Goal: Task Accomplishment & Management: Complete application form

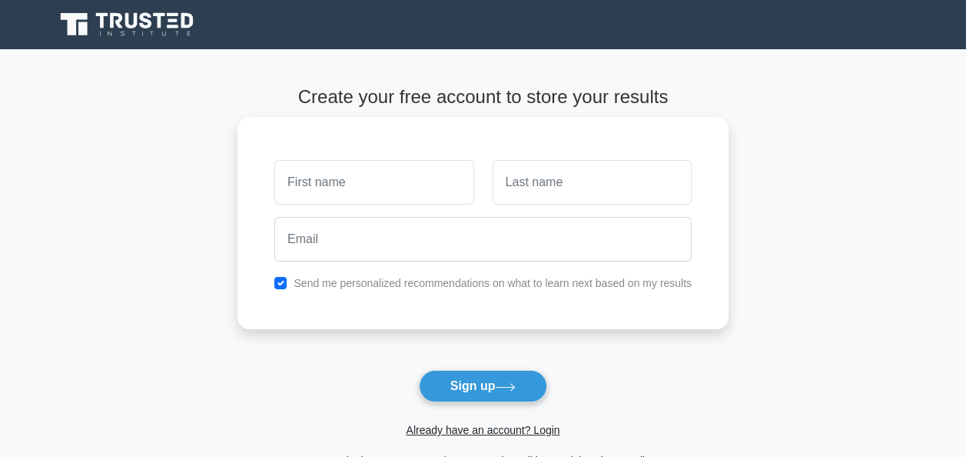
click at [358, 180] on input "text" at bounding box center [373, 182] width 199 height 45
click at [297, 183] on input "A Freda" at bounding box center [373, 182] width 199 height 45
type input "[PERSON_NAME]"
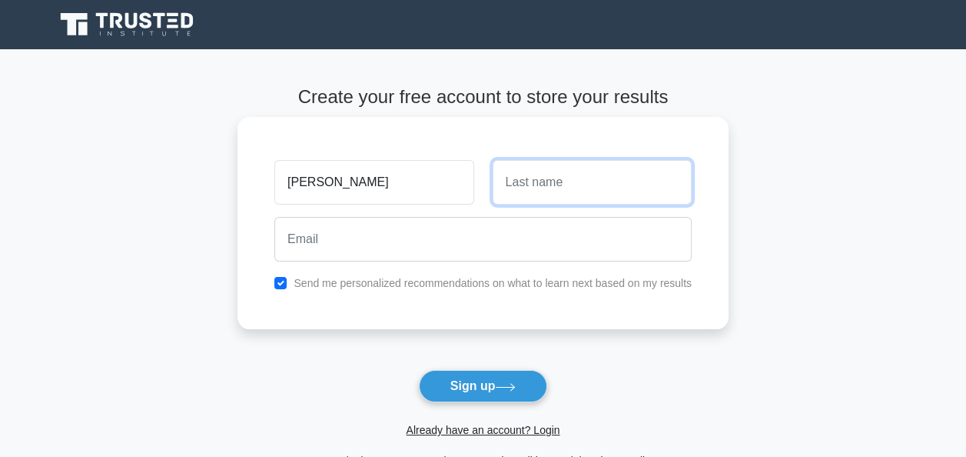
click at [526, 185] on input "text" at bounding box center [592, 182] width 199 height 45
type input "Johnson Jones"
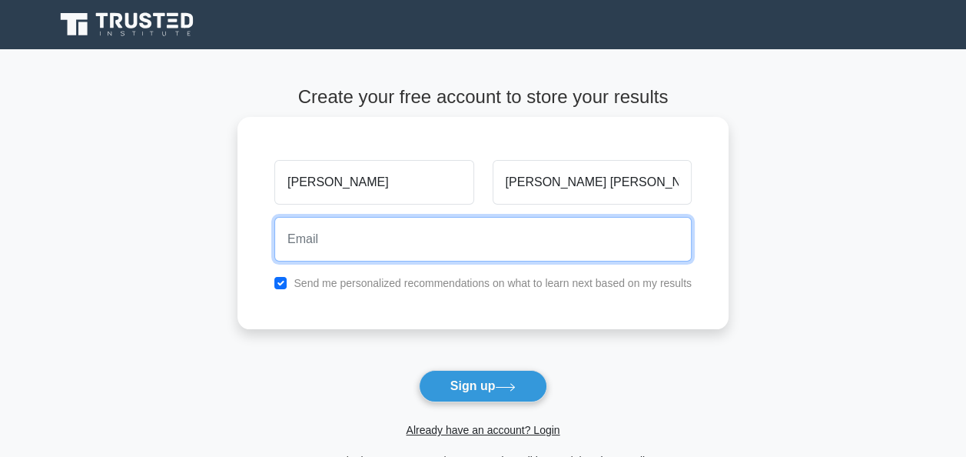
click at [324, 241] on input "email" at bounding box center [482, 239] width 417 height 45
type input "fredajohnson113@gmail.com"
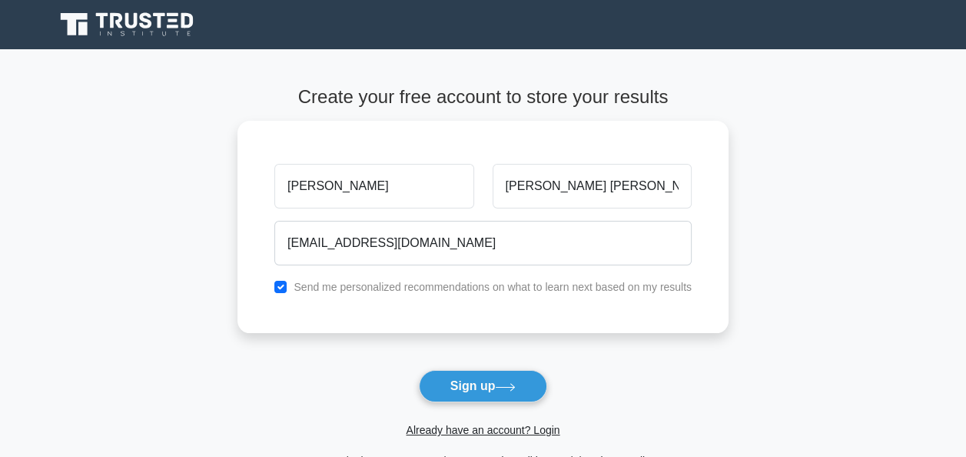
click at [698, 402] on div "Already have an account? Login" at bounding box center [483, 420] width 491 height 37
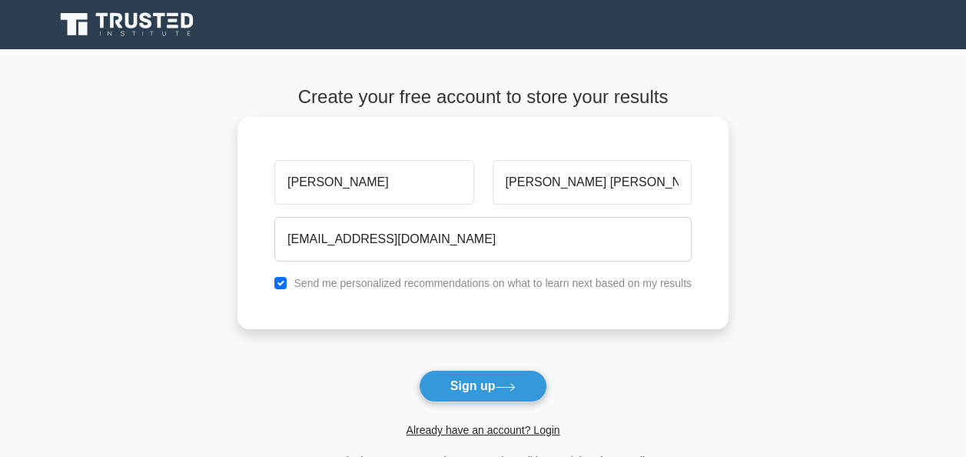
click at [532, 278] on div "Send me personalized recommendations on what to learn next based on my results" at bounding box center [483, 283] width 436 height 18
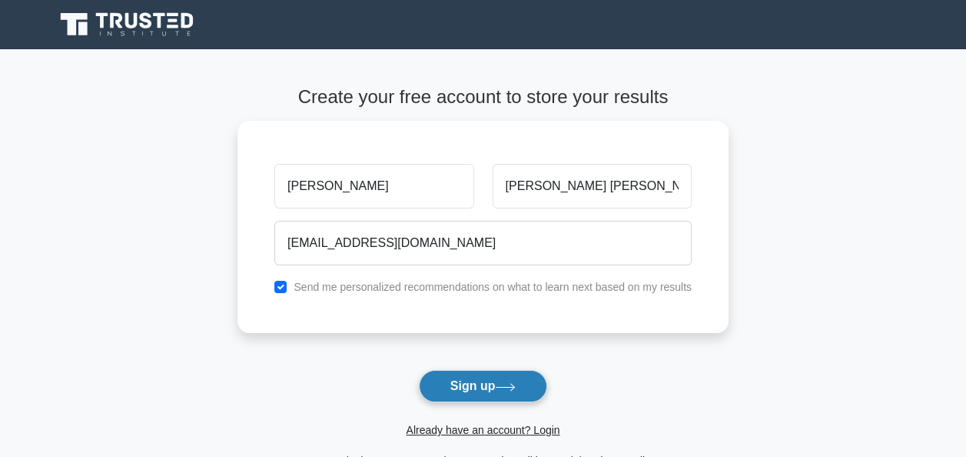
click at [478, 384] on button "Sign up" at bounding box center [483, 386] width 129 height 32
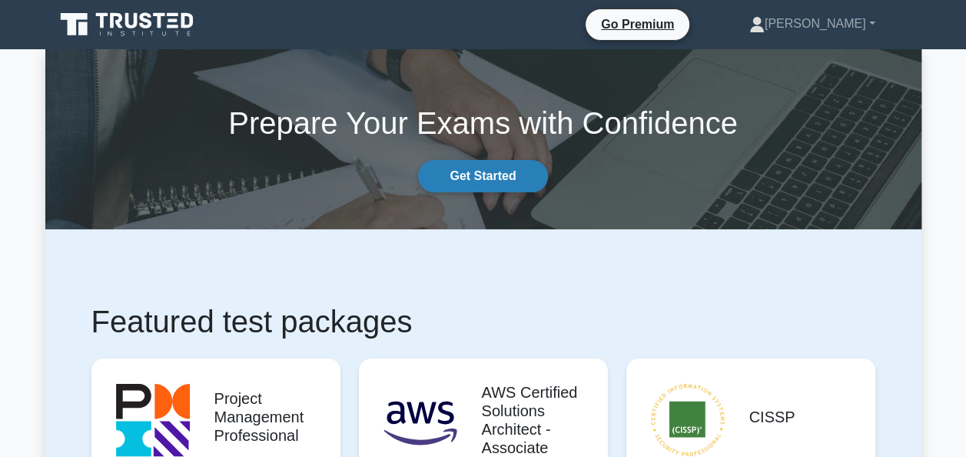
click at [498, 168] on link "Get Started" at bounding box center [482, 176] width 129 height 32
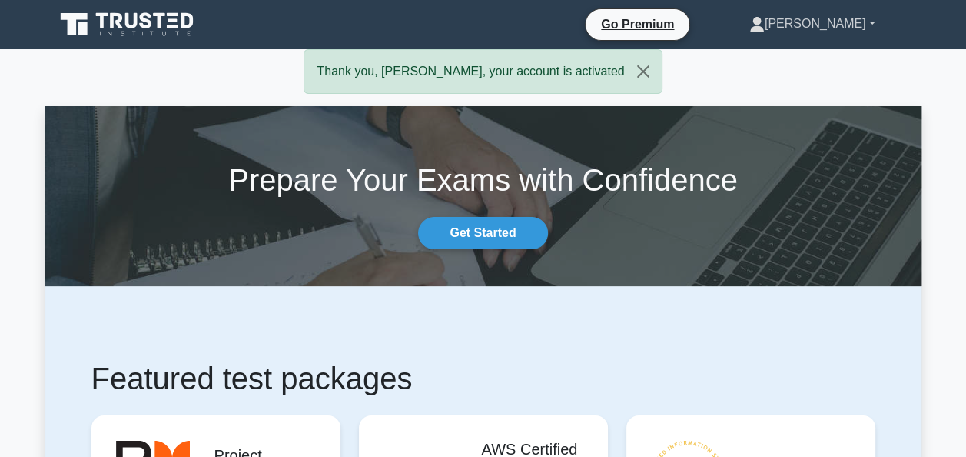
click at [866, 21] on link "[PERSON_NAME]" at bounding box center [813, 23] width 200 height 31
